Goal: Use online tool/utility

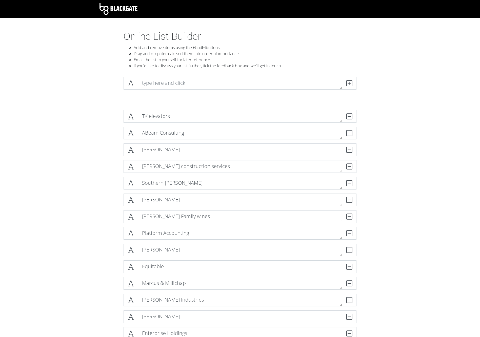
scroll to position [28, 0]
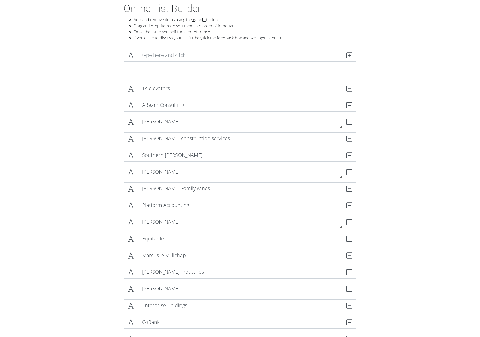
click at [102, 125] on div "TK elevators DELETE ABeam Consulting DELETE [PERSON_NAME] [PERSON_NAME] constru…" at bounding box center [240, 307] width 289 height 459
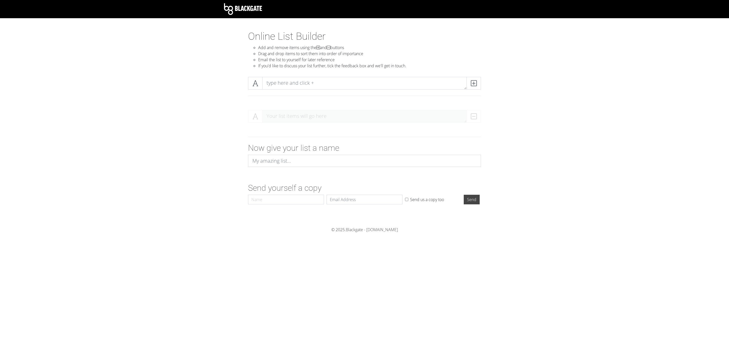
click at [212, 138] on form "Your list items will go here Now give your list a name Send yourself a copy Nam…" at bounding box center [364, 156] width 729 height 101
